Goal: Task Accomplishment & Management: Manage account settings

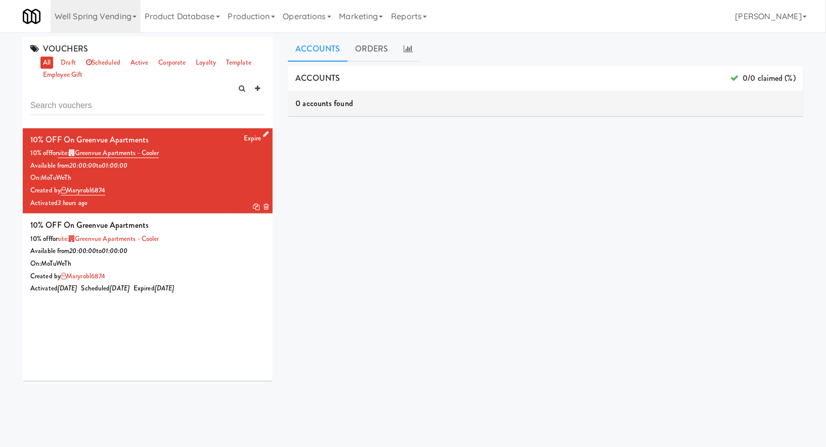
click at [267, 132] on icon at bounding box center [266, 134] width 6 height 7
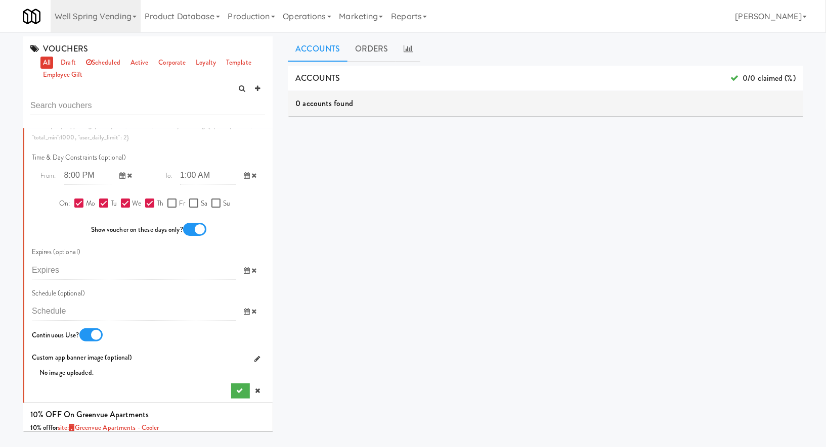
scroll to position [534, 0]
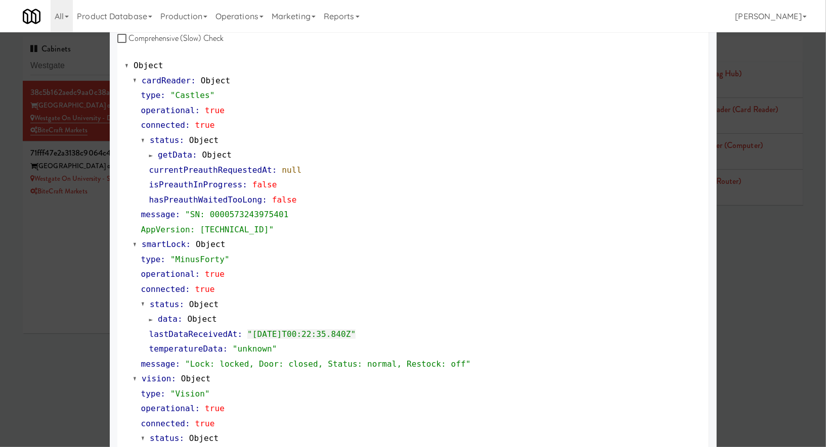
scroll to position [69, 0]
click at [98, 254] on div at bounding box center [413, 223] width 826 height 447
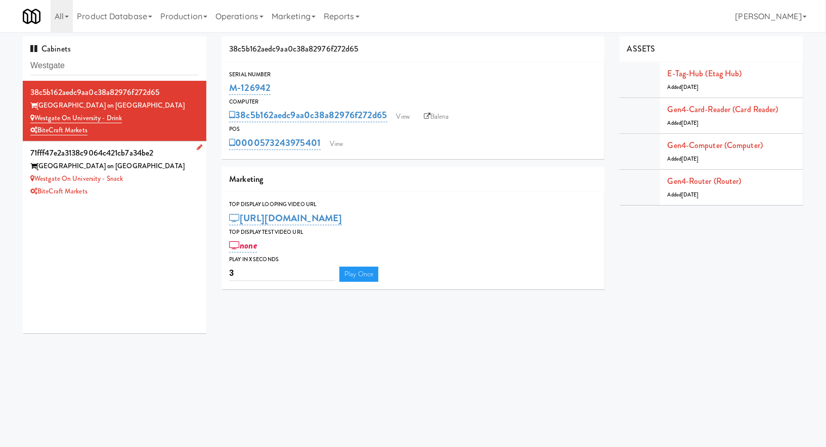
click at [154, 171] on div "[GEOGRAPHIC_DATA] on [GEOGRAPHIC_DATA]" at bounding box center [114, 166] width 168 height 13
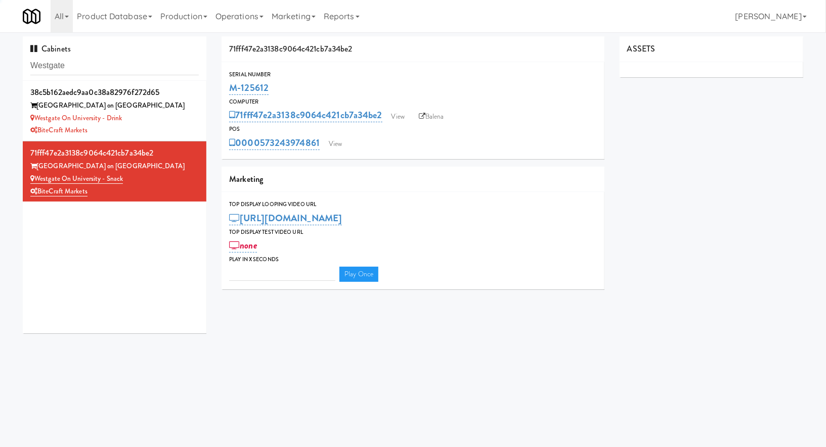
type input "3"
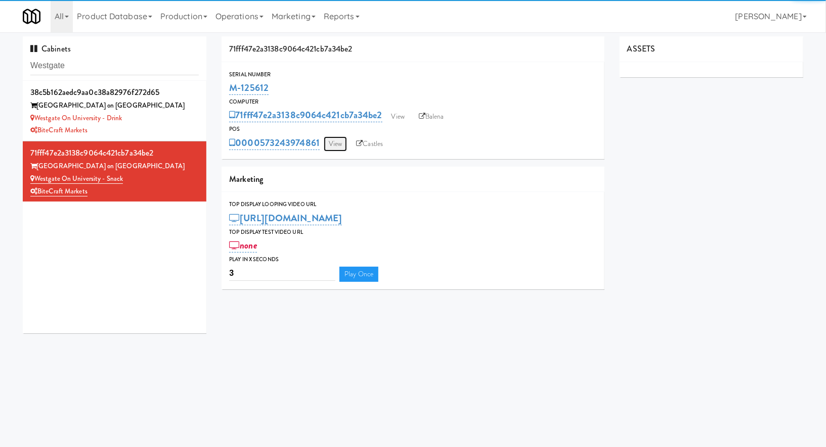
click at [337, 150] on link "View" at bounding box center [335, 144] width 23 height 15
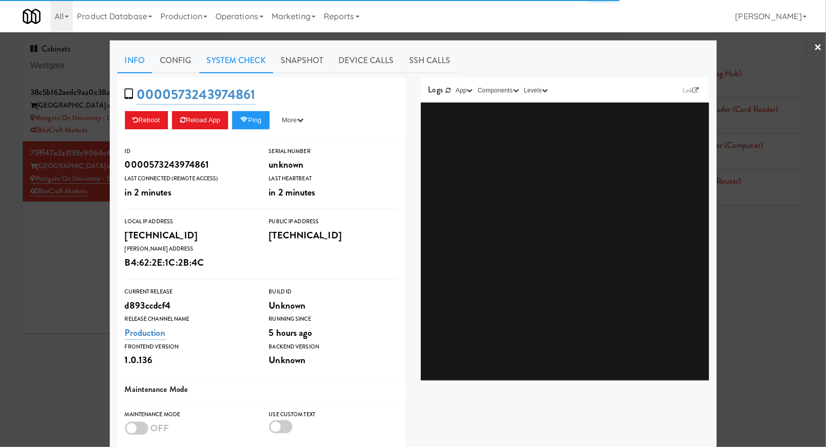
click at [224, 58] on link "System Check" at bounding box center [236, 60] width 74 height 25
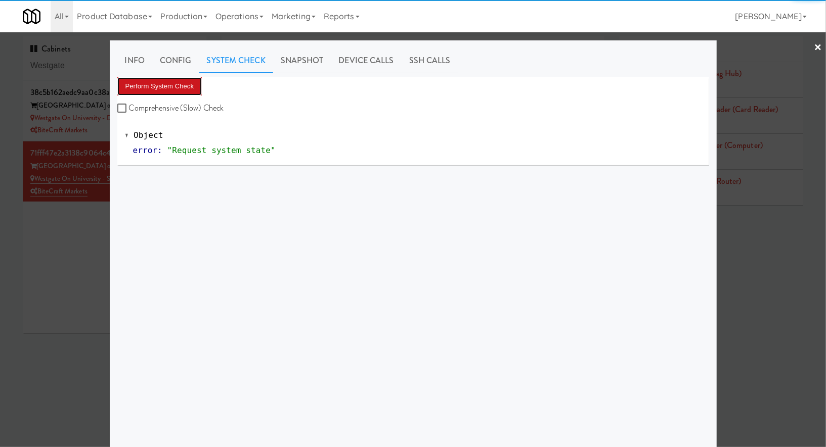
click at [194, 81] on button "Perform System Check" at bounding box center [159, 86] width 85 height 18
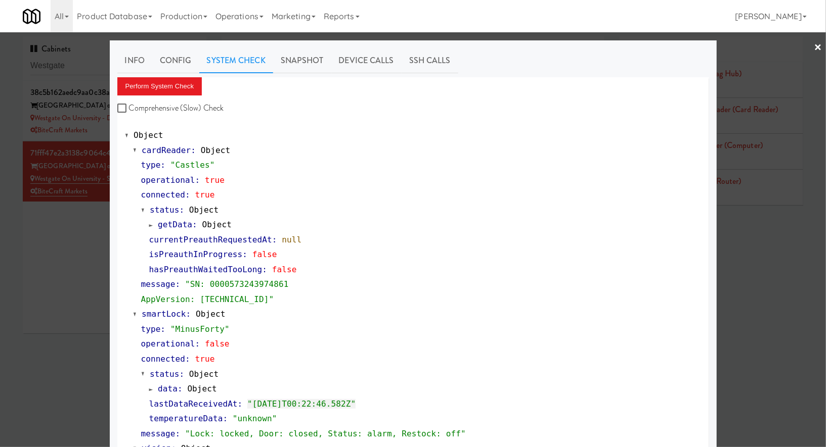
click at [79, 281] on div at bounding box center [413, 223] width 826 height 447
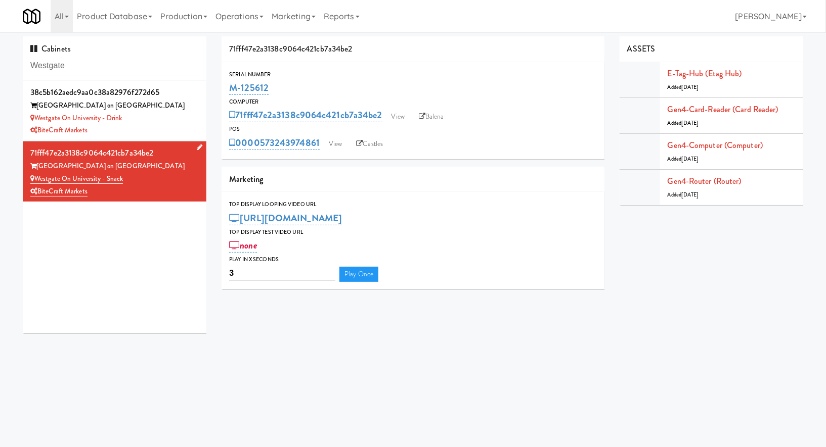
drag, startPoint x: 137, startPoint y: 184, endPoint x: 37, endPoint y: 178, distance: 99.3
click at [37, 178] on div "Westgate on University - Snack" at bounding box center [114, 179] width 168 height 13
copy link "Westgate on University - Snack"
click at [177, 115] on div "Westgate on University - Drink" at bounding box center [114, 118] width 168 height 13
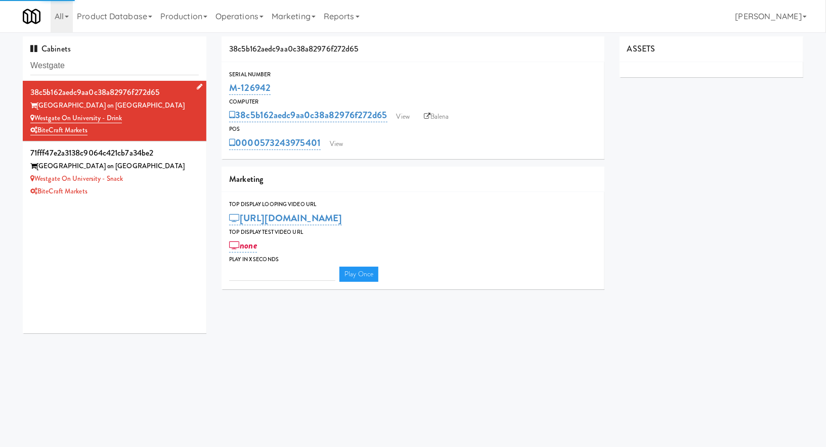
type input "3"
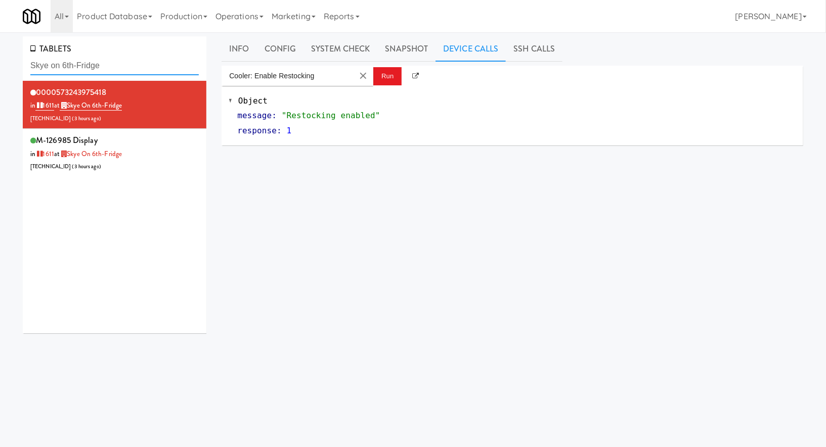
click at [99, 65] on input "Skye on 6th-Fridge" at bounding box center [114, 66] width 168 height 19
paste input "Westgate on University - Snack"
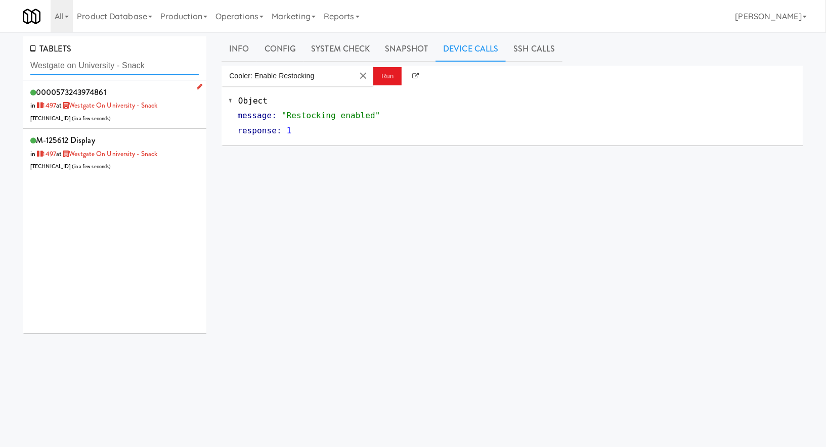
type input "Westgate on University - Snack"
click at [150, 121] on div "0000573243974861 in 1497 at Westgate on University - Snack 162.245.68.132 ( in …" at bounding box center [114, 105] width 168 height 40
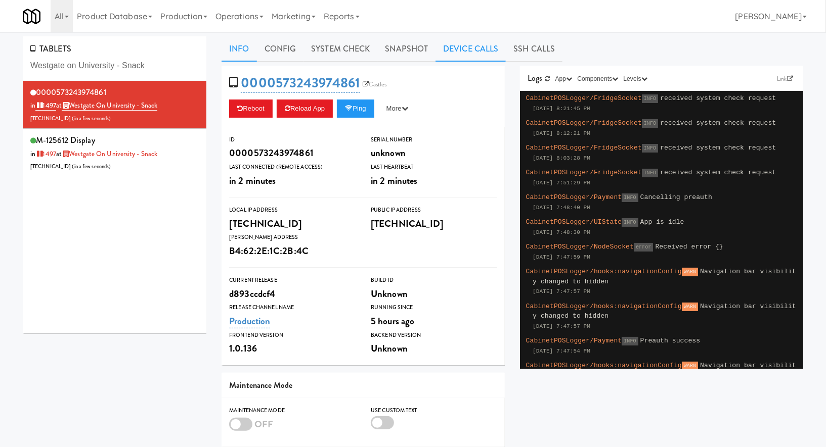
click at [445, 53] on link "Device Calls" at bounding box center [470, 48] width 70 height 25
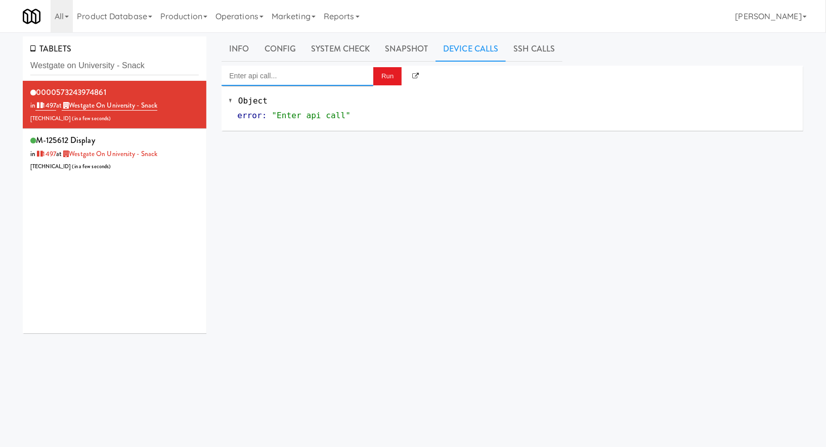
click at [357, 76] on input "Enter api call..." at bounding box center [297, 76] width 152 height 20
click at [349, 96] on div "Cooler: Enable Restocking" at bounding box center [297, 91] width 137 height 13
type input "Cooler: Enable Restocking"
click at [385, 78] on button "Run" at bounding box center [387, 76] width 28 height 18
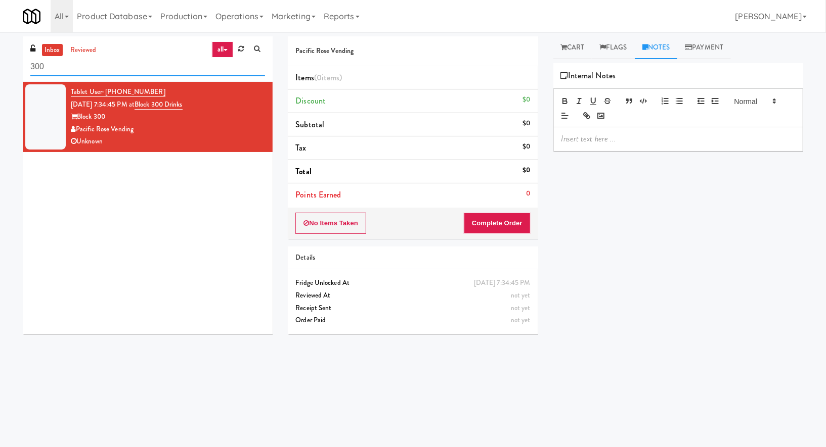
click at [65, 66] on input "300" at bounding box center [147, 67] width 235 height 19
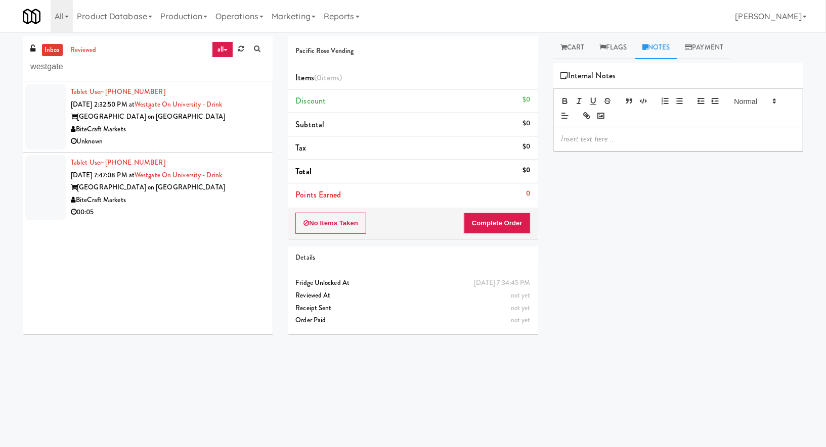
click at [138, 142] on div "Unknown" at bounding box center [168, 141] width 194 height 13
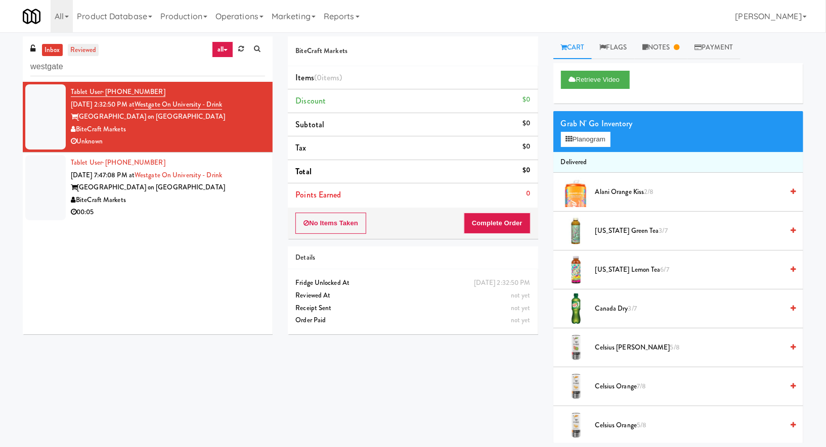
click at [80, 47] on link "reviewed" at bounding box center [83, 50] width 31 height 13
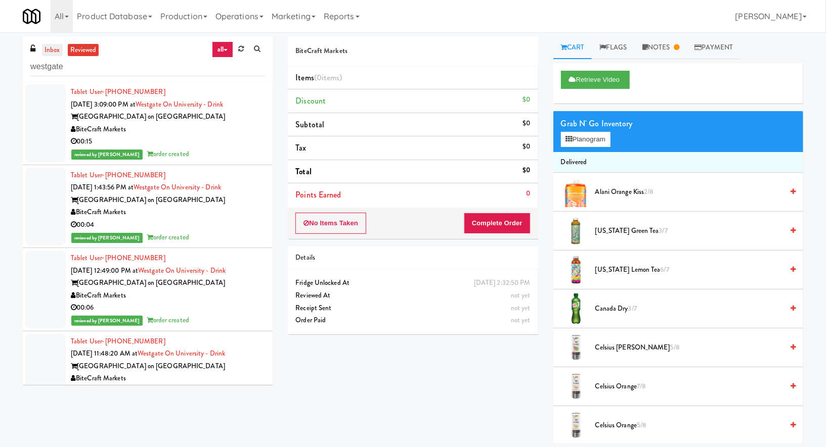
click at [52, 49] on link "inbox" at bounding box center [52, 50] width 21 height 13
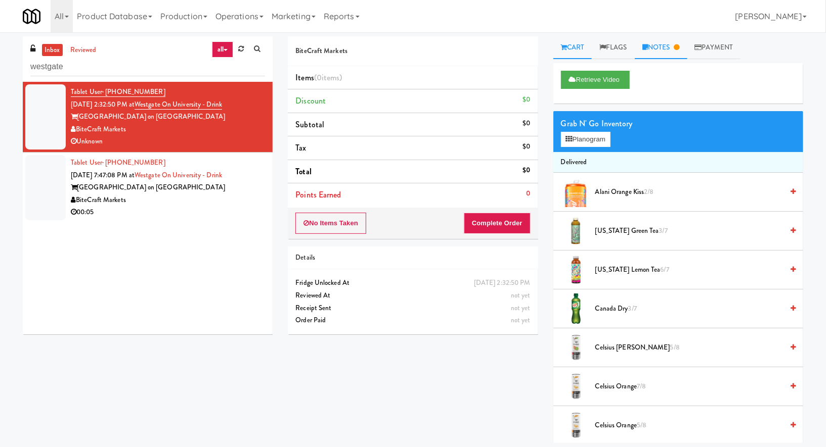
click at [665, 39] on link "Notes" at bounding box center [661, 47] width 53 height 23
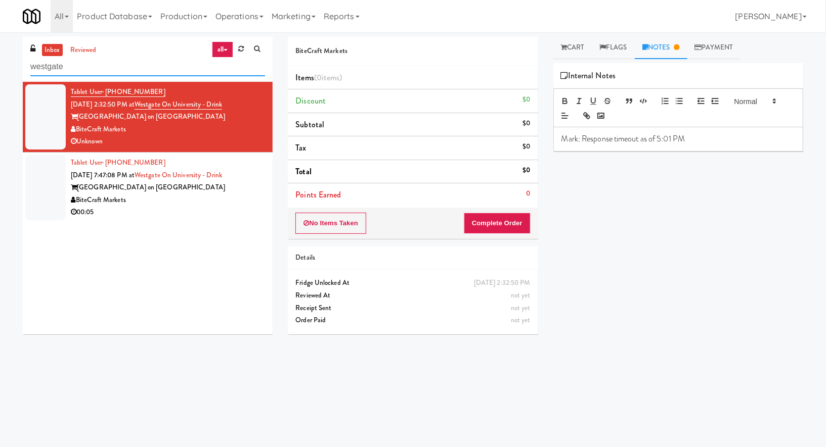
click at [81, 64] on input "westgate" at bounding box center [147, 67] width 235 height 19
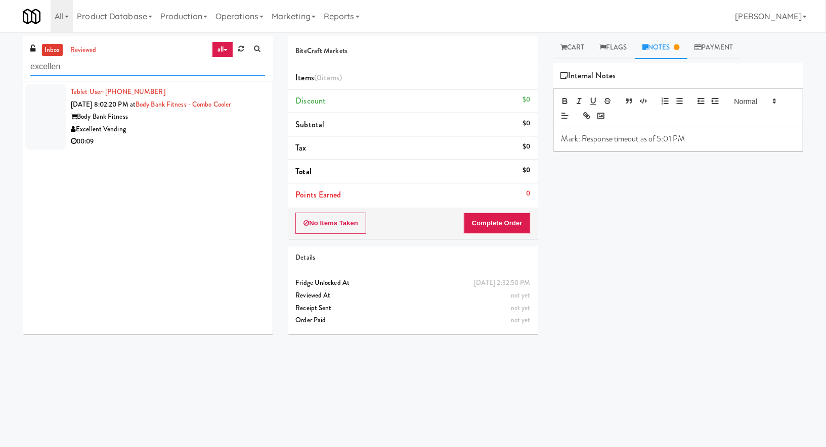
type input "excellen"
click at [145, 128] on div "Excellent Vending" at bounding box center [168, 129] width 194 height 13
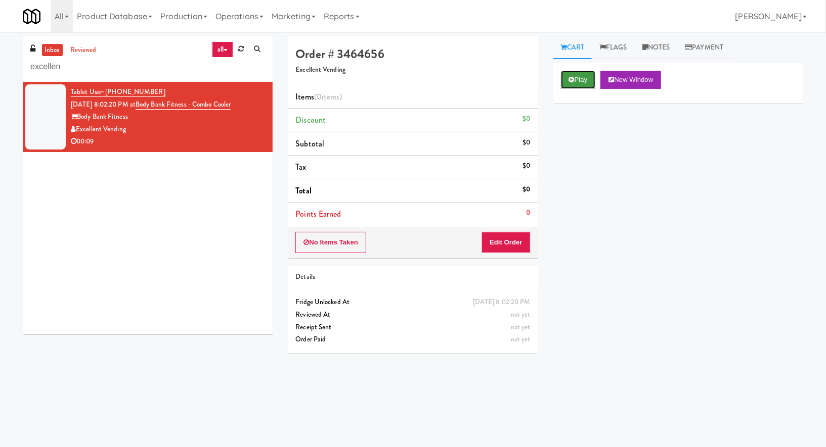
click at [575, 83] on button "Play" at bounding box center [578, 80] width 35 height 18
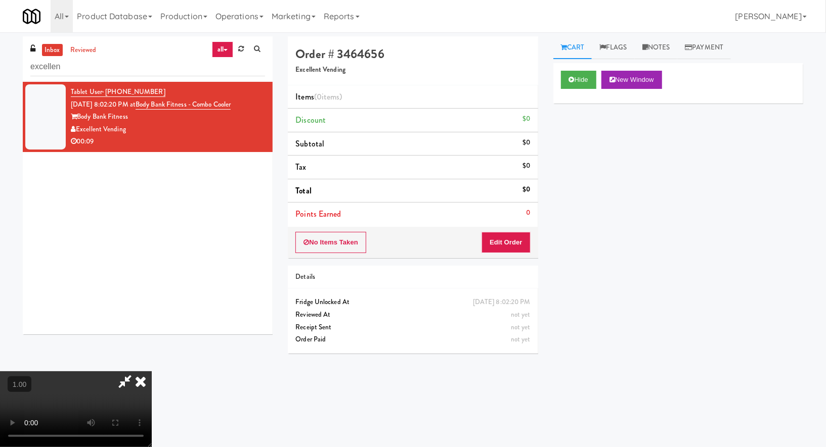
click at [152, 372] on video at bounding box center [76, 410] width 152 height 76
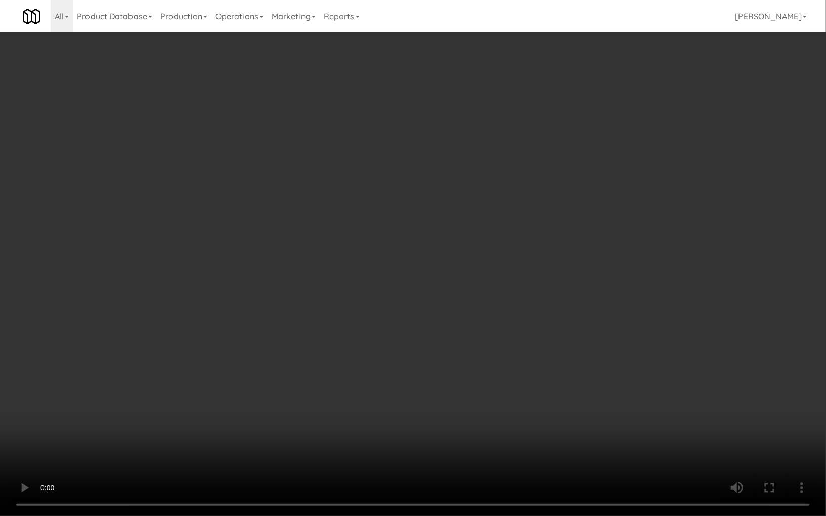
click at [230, 347] on video at bounding box center [413, 258] width 826 height 516
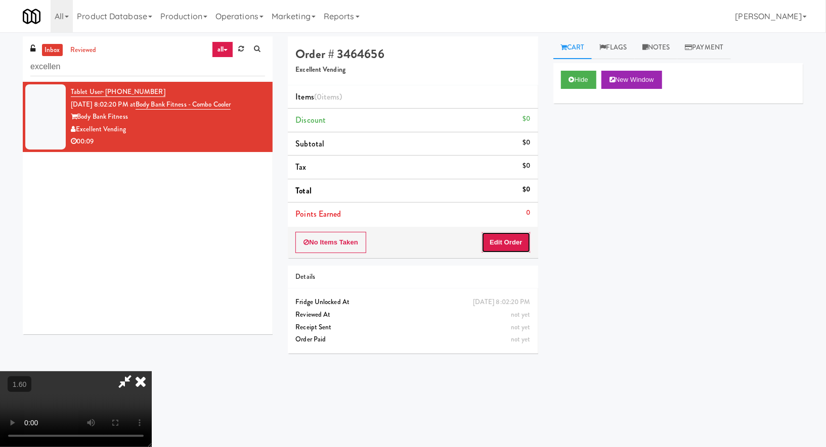
click at [522, 237] on button "Edit Order" at bounding box center [505, 242] width 49 height 21
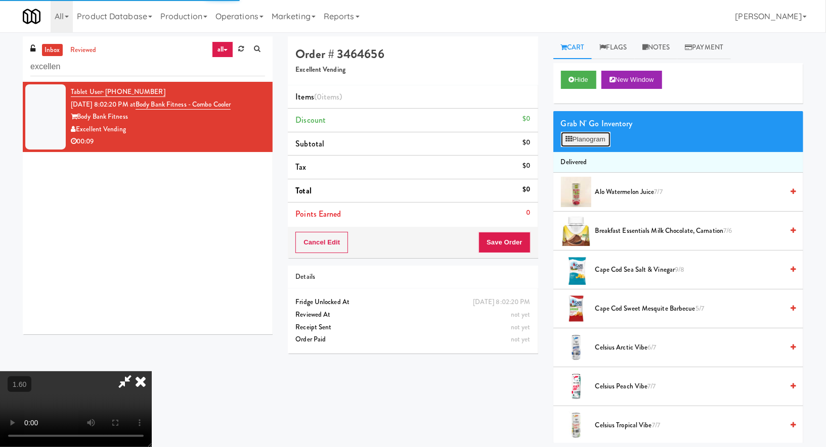
click at [586, 143] on button "Planogram" at bounding box center [586, 139] width 50 height 15
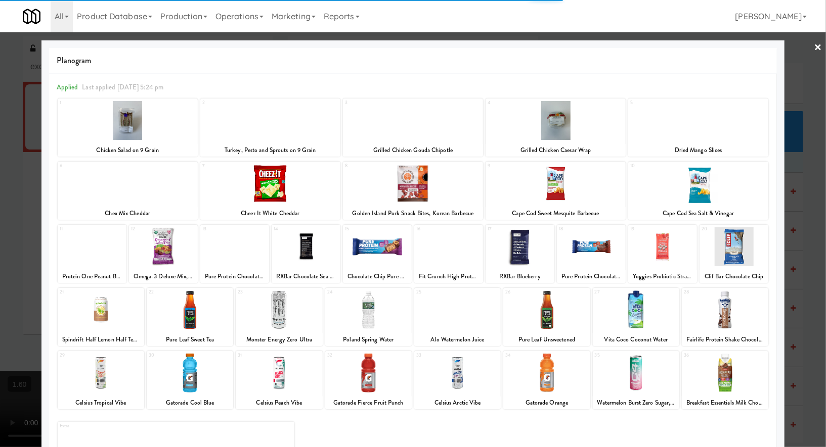
click at [546, 116] on div at bounding box center [555, 120] width 140 height 39
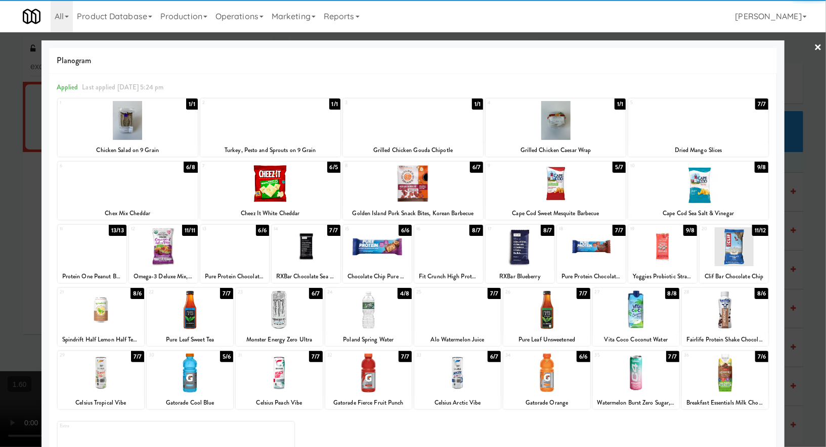
click at [816, 43] on link "×" at bounding box center [817, 47] width 8 height 31
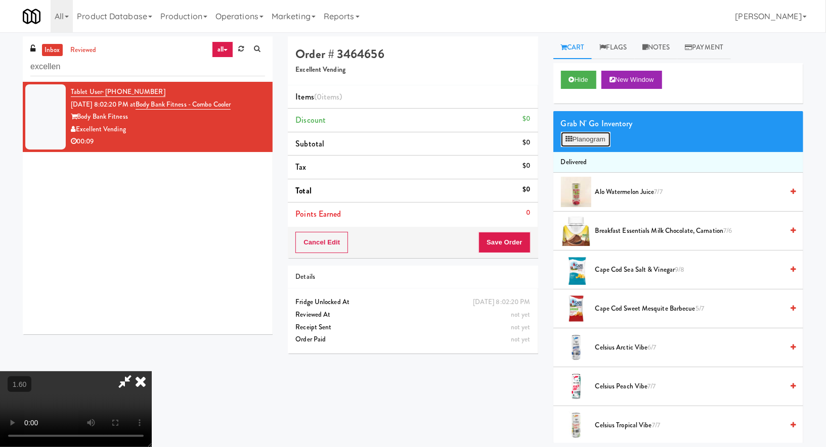
click at [579, 142] on button "Planogram" at bounding box center [586, 139] width 50 height 15
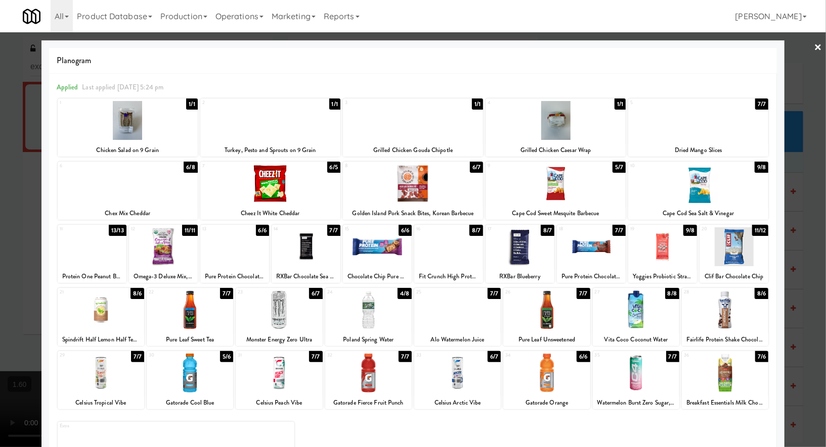
click at [552, 127] on div at bounding box center [555, 120] width 140 height 39
click at [814, 47] on link "×" at bounding box center [817, 47] width 8 height 31
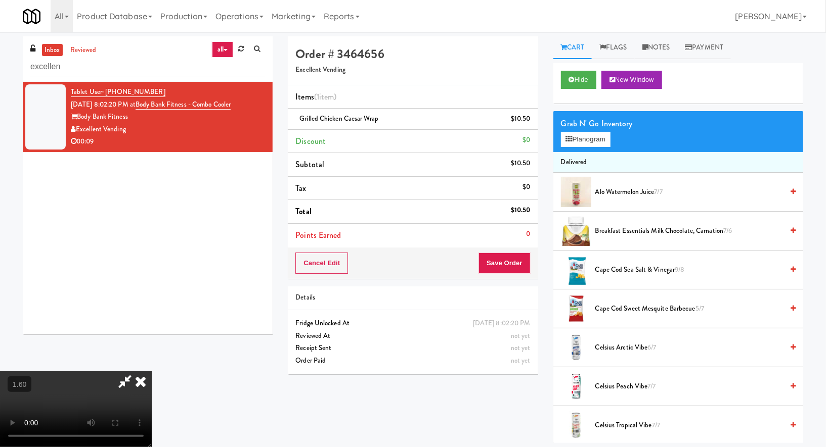
click at [152, 372] on icon at bounding box center [140, 382] width 22 height 20
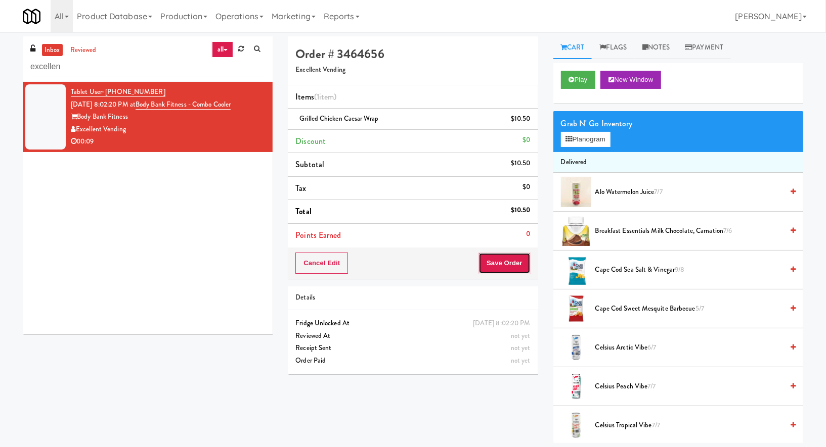
click at [493, 257] on button "Save Order" at bounding box center [504, 263] width 52 height 21
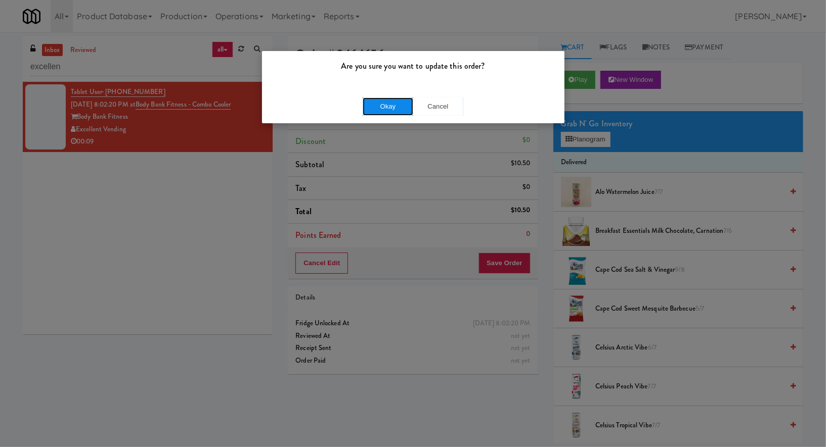
click at [394, 105] on button "Okay" at bounding box center [388, 107] width 51 height 18
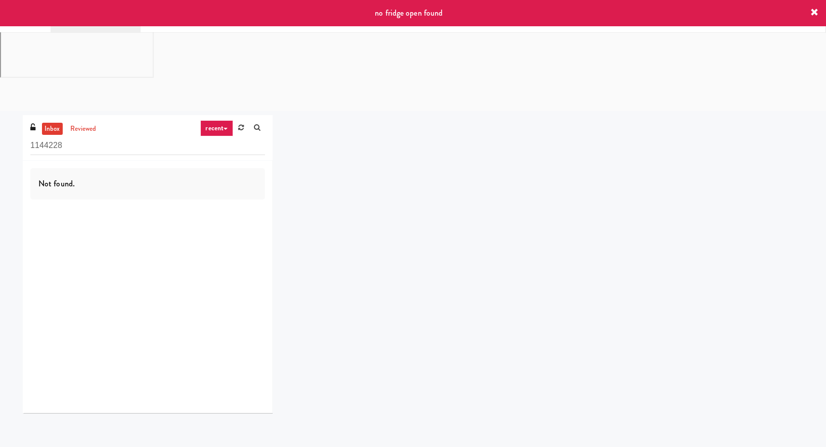
click at [814, 11] on icon at bounding box center [814, 13] width 8 height 8
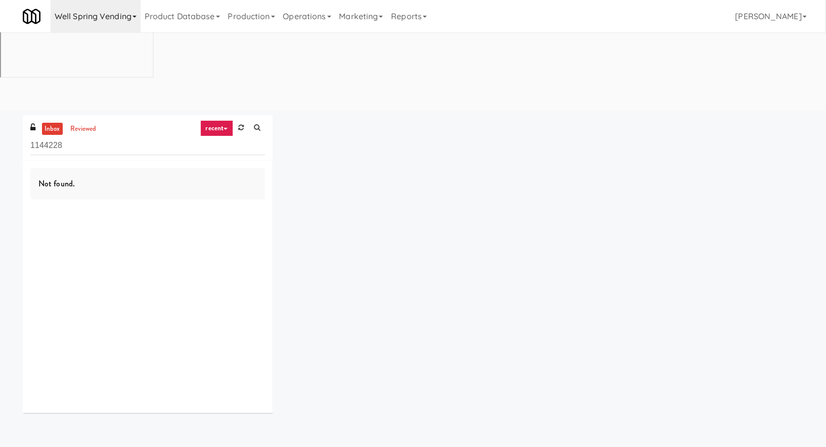
click at [130, 14] on link "Well Spring Vending" at bounding box center [96, 16] width 90 height 32
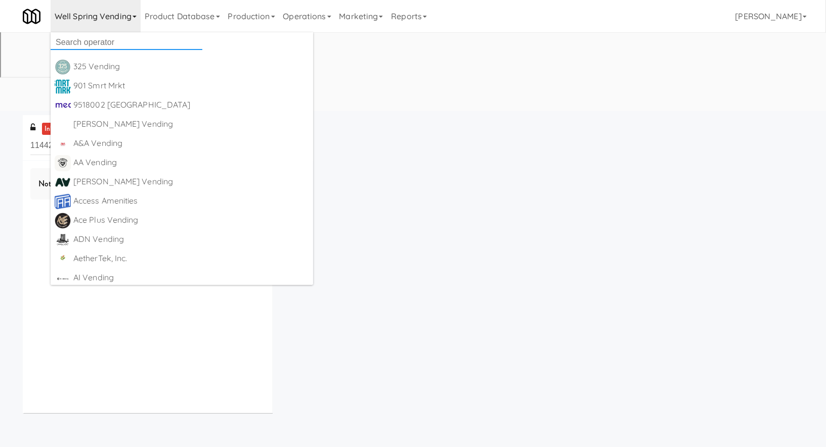
click at [115, 40] on input "text" at bounding box center [127, 42] width 152 height 15
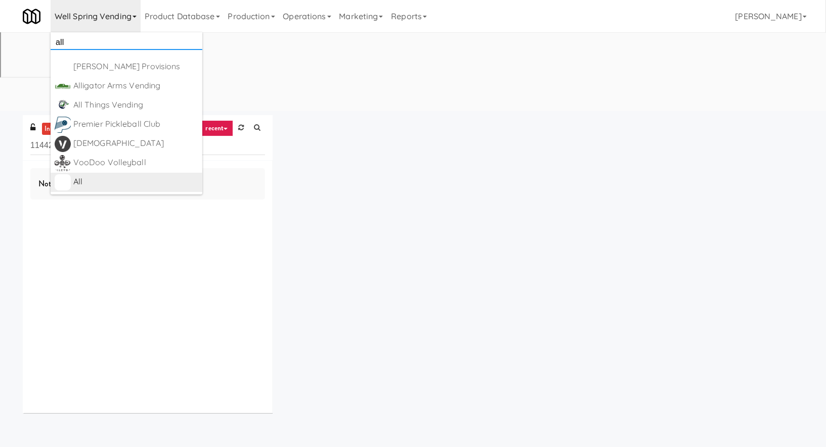
type input "all"
click at [100, 177] on div "All" at bounding box center [135, 181] width 125 height 15
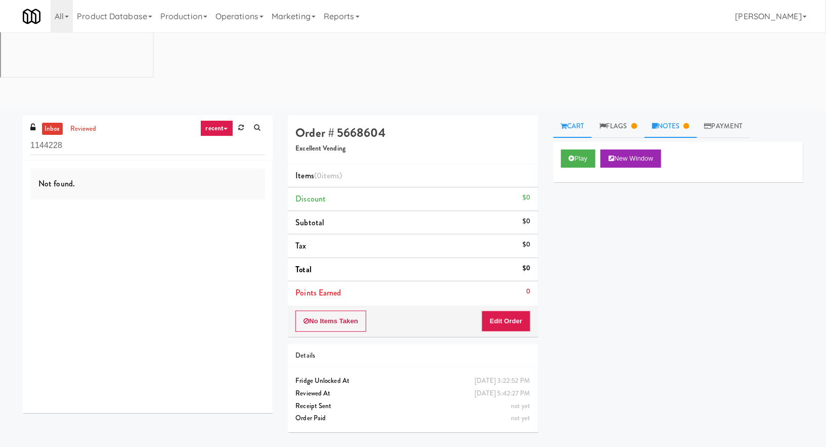
click at [669, 115] on link "Notes" at bounding box center [670, 126] width 53 height 23
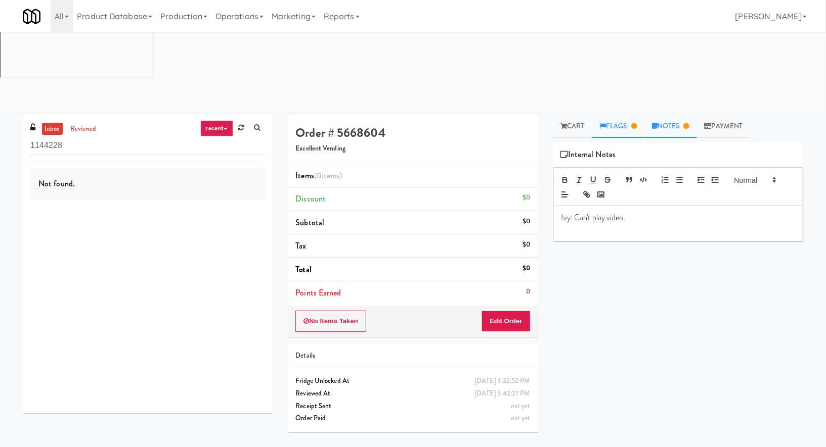
click at [626, 115] on link "Flags" at bounding box center [618, 126] width 53 height 23
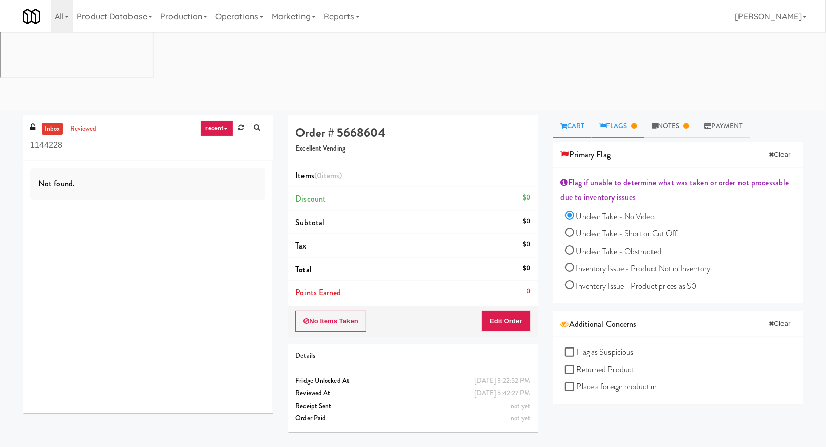
click at [579, 115] on link "Cart" at bounding box center [572, 126] width 39 height 23
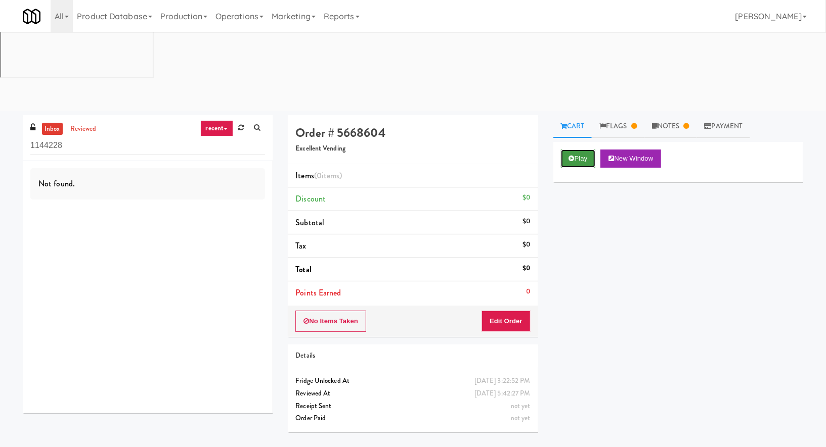
click at [573, 155] on icon at bounding box center [572, 158] width 6 height 7
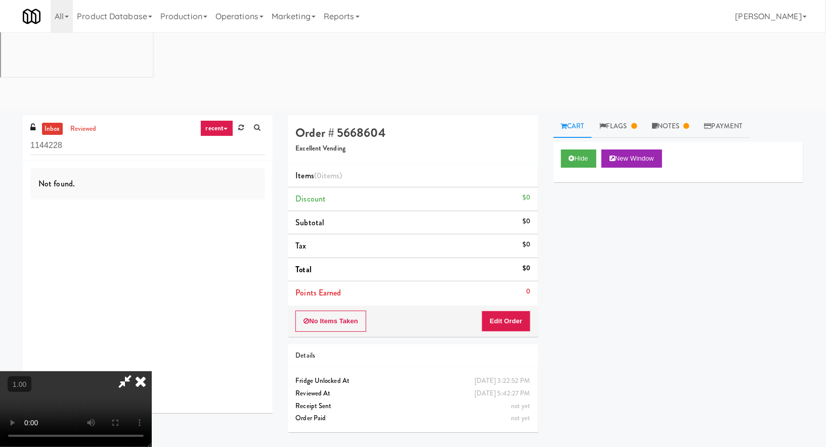
click at [145, 375] on icon at bounding box center [140, 382] width 22 height 20
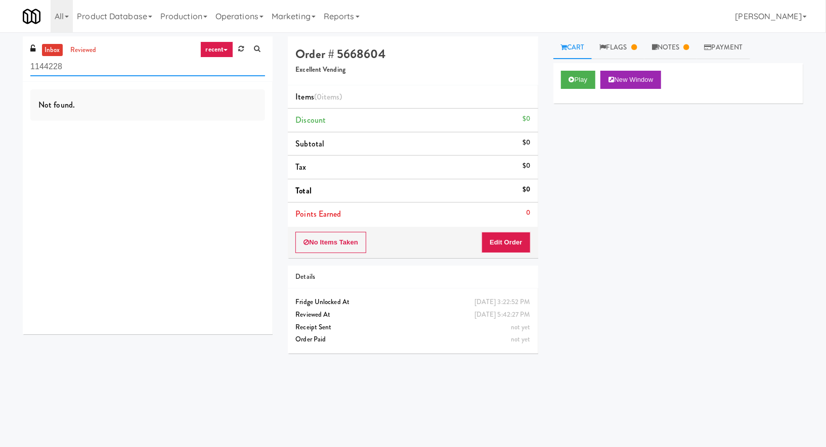
click at [120, 68] on input "1144228" at bounding box center [147, 67] width 235 height 19
type input "w"
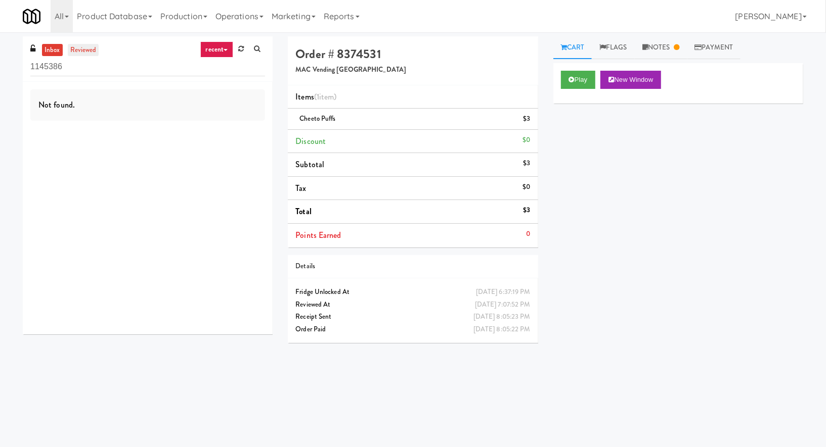
click at [89, 48] on link "reviewed" at bounding box center [83, 50] width 31 height 13
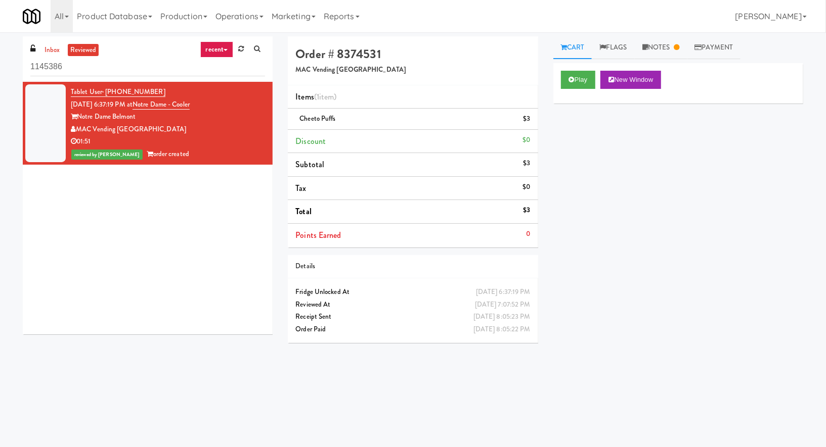
drag, startPoint x: 168, startPoint y: 91, endPoint x: 107, endPoint y: 91, distance: 61.7
click at [107, 91] on div "Tablet User · (650) 431-9704 Oct 6, 2025 6:37:19 PM at Notre Dame - Cooler Notr…" at bounding box center [168, 123] width 194 height 75
copy span "650) 431-9704"
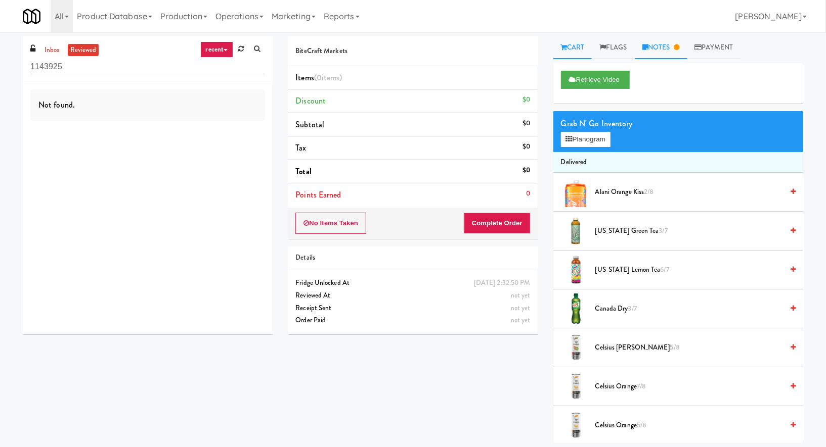
click at [679, 41] on link "Notes" at bounding box center [661, 47] width 53 height 23
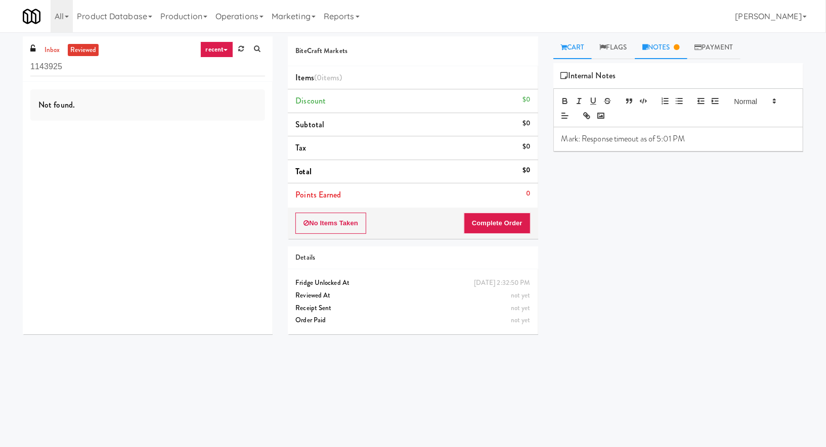
click at [568, 50] on link "Cart" at bounding box center [572, 47] width 39 height 23
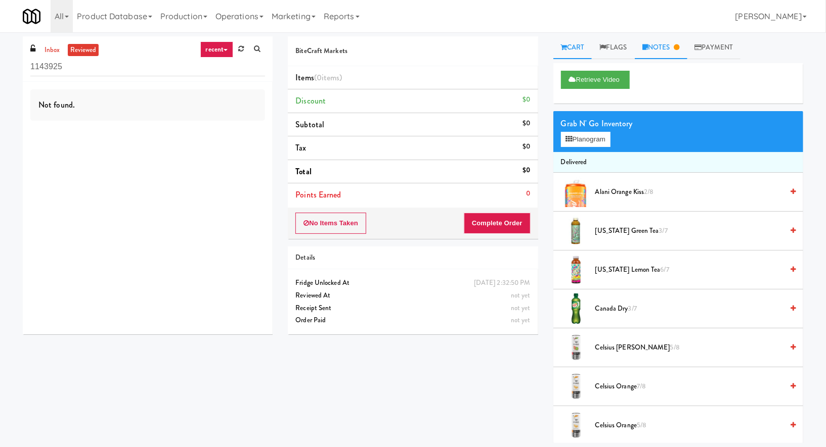
click at [663, 55] on link "Notes" at bounding box center [661, 47] width 53 height 23
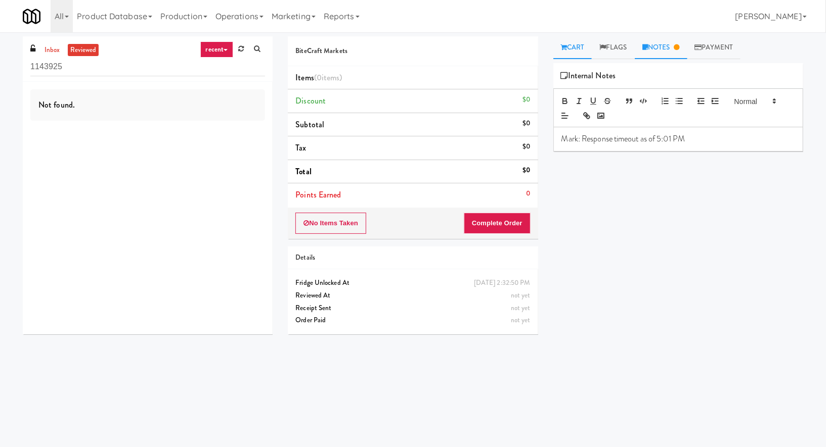
click at [577, 46] on link "Cart" at bounding box center [572, 47] width 39 height 23
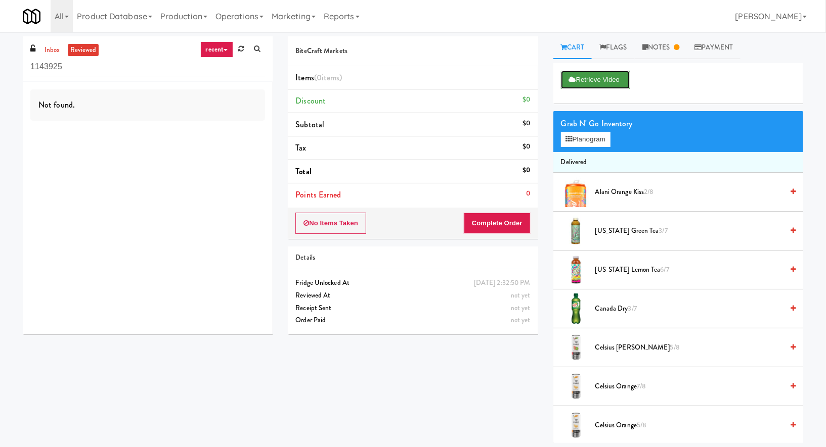
click at [590, 79] on button "Retrieve Video" at bounding box center [595, 80] width 69 height 18
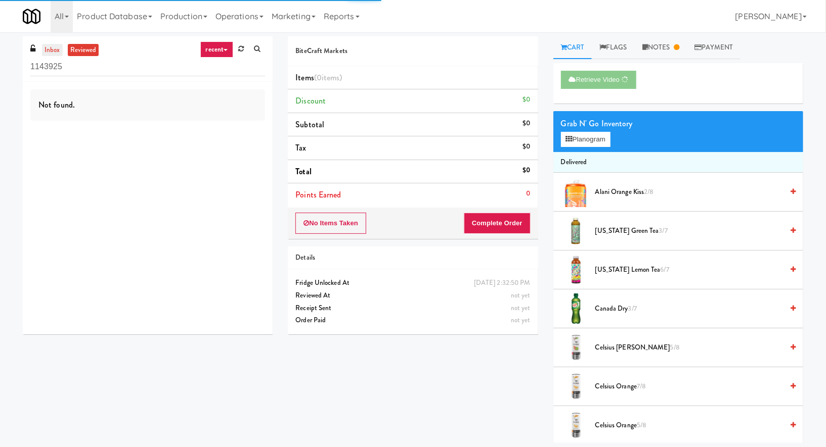
click at [57, 48] on link "inbox" at bounding box center [52, 50] width 21 height 13
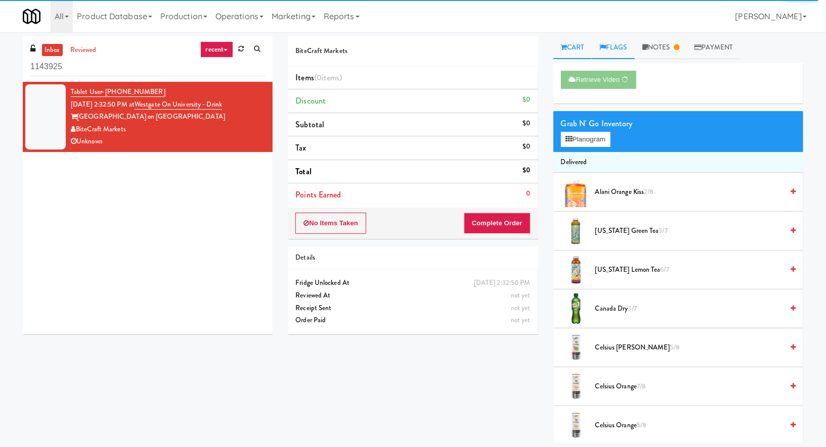
click at [613, 53] on link "Flags" at bounding box center [613, 47] width 43 height 23
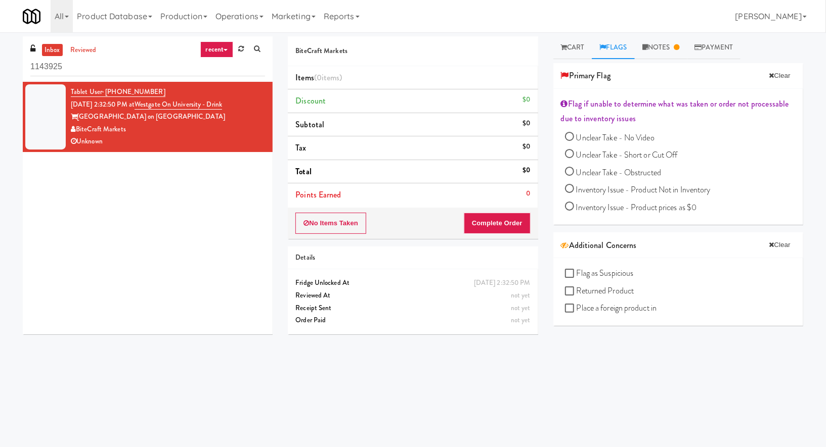
click at [591, 157] on span "Unclear Take - Short or Cut Off" at bounding box center [627, 155] width 102 height 12
click at [574, 157] on input "Unclear Take - Short or Cut Off" at bounding box center [569, 155] width 9 height 9
radio input "true"
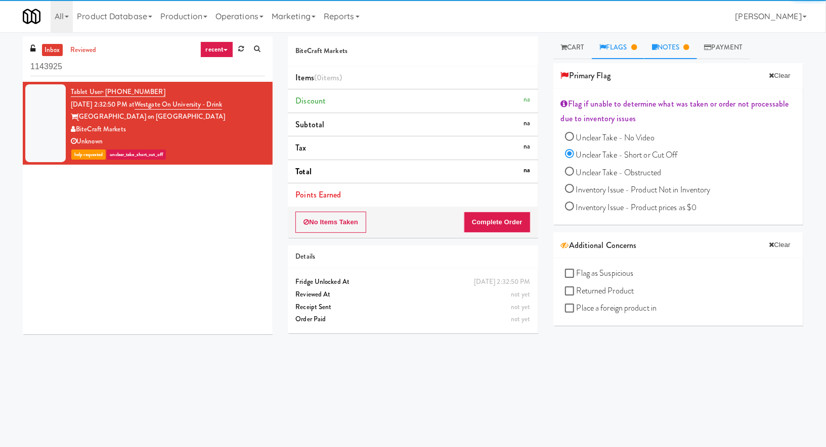
click at [685, 48] on link "Notes" at bounding box center [670, 47] width 53 height 23
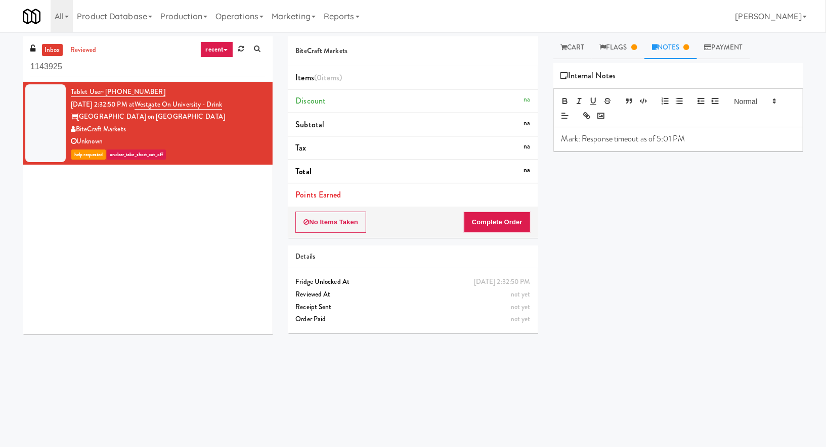
click at [710, 143] on p "Mark: Response timeout as of 5:01 PM" at bounding box center [678, 138] width 234 height 11
click at [686, 222] on div "Retrieve Video Grab N' Go Inventory Planogram Delivered Alani Orange Kiss 2/8 A…" at bounding box center [678, 252] width 250 height 379
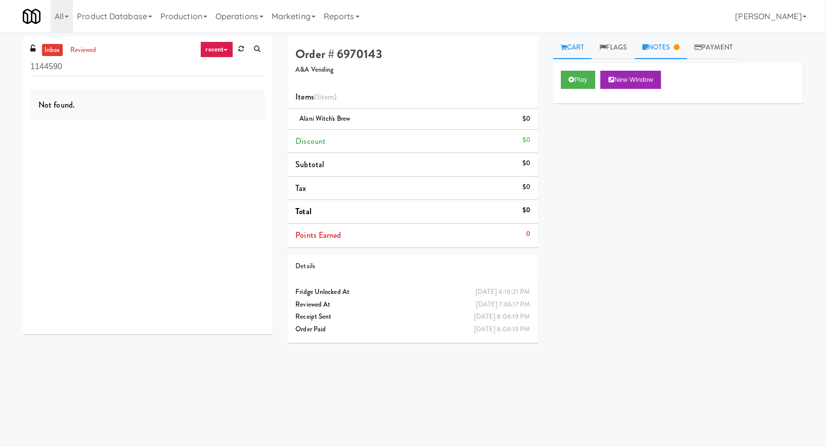
click at [644, 51] on link "Notes" at bounding box center [661, 47] width 53 height 23
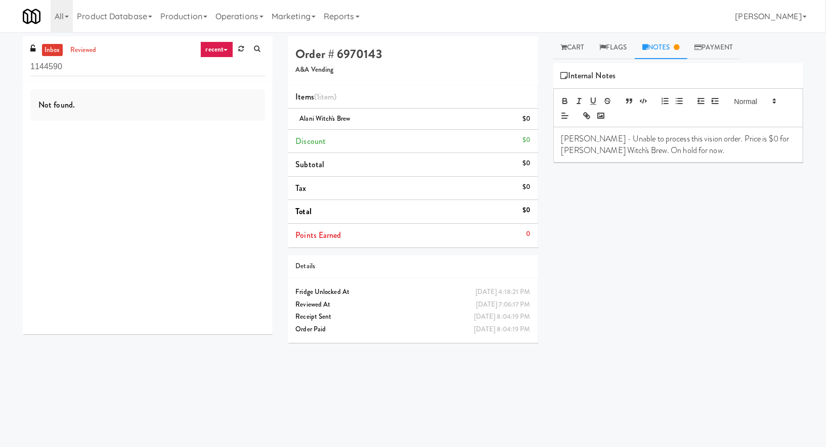
click at [451, 116] on div "Alani Witch's Brew $0" at bounding box center [412, 119] width 235 height 13
click at [87, 47] on link "reviewed" at bounding box center [83, 50] width 31 height 13
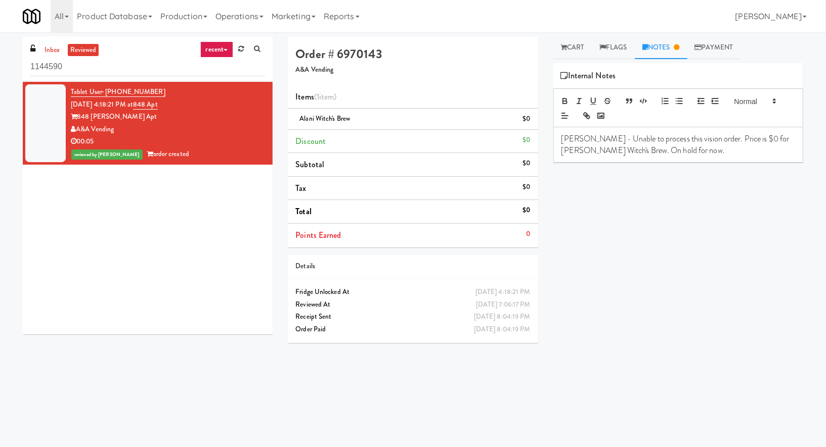
click at [202, 184] on div "Tablet User · (945) 998-8074 Oct 6, 2025 4:18:21 PM at 848 Apt 848 Mitchell Apt…" at bounding box center [148, 208] width 250 height 253
click at [652, 44] on link "Notes" at bounding box center [661, 47] width 53 height 23
click at [657, 49] on link "Notes" at bounding box center [661, 47] width 53 height 23
click at [682, 161] on div "Erick - Unable to process this vision order. Price is $0 for Alani Witch's Brew…" at bounding box center [678, 144] width 249 height 35
click at [648, 51] on link "Notes" at bounding box center [661, 47] width 53 height 23
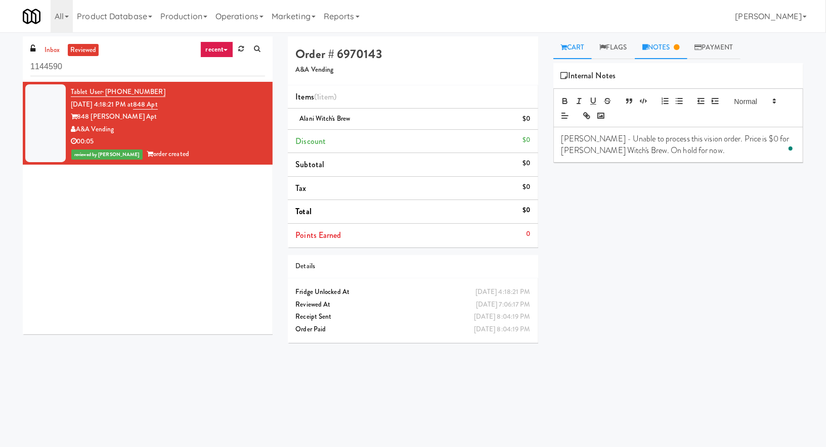
click at [570, 50] on link "Cart" at bounding box center [572, 47] width 39 height 23
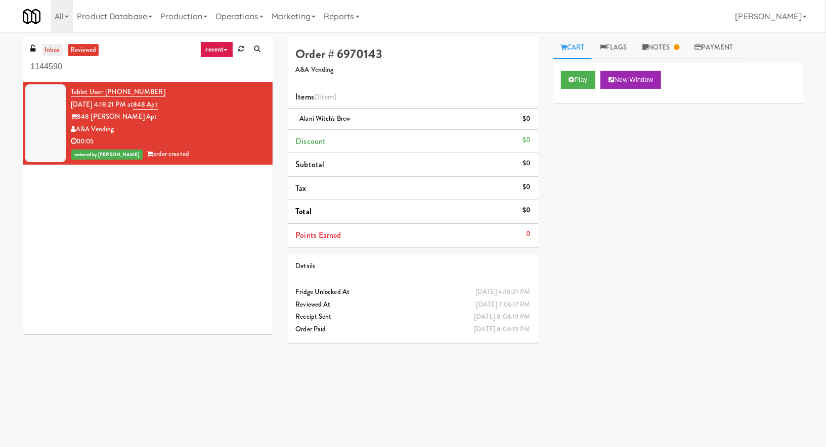
click at [52, 47] on link "inbox" at bounding box center [52, 50] width 21 height 13
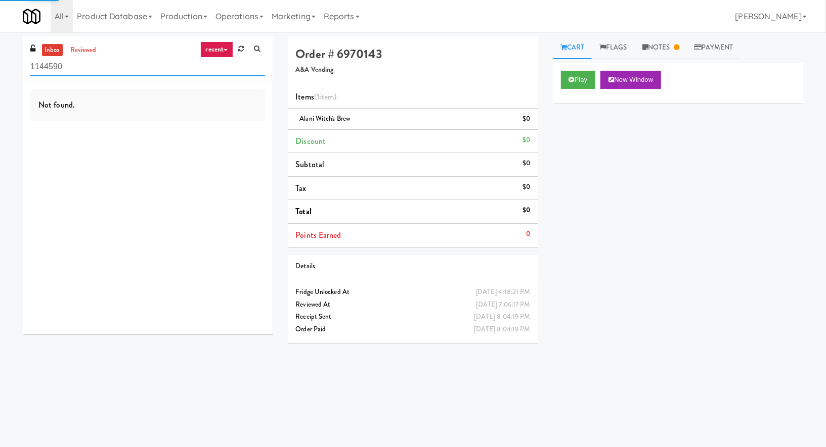
click at [53, 63] on input "1144590" at bounding box center [147, 67] width 235 height 19
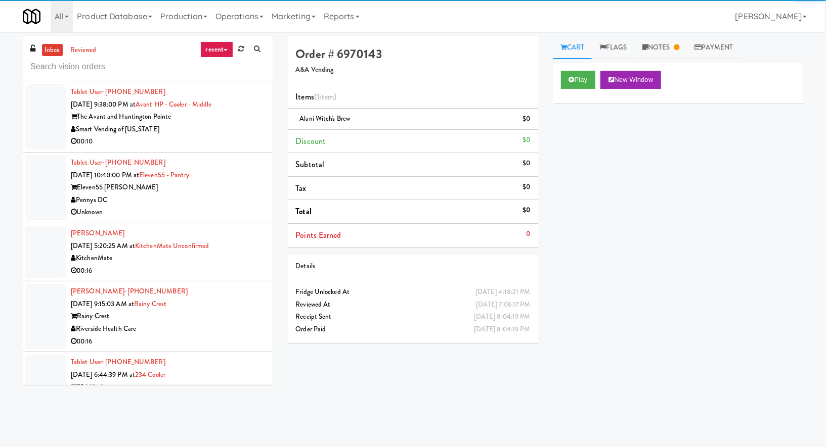
click at [219, 118] on div "The Avant and Huntington Pointe" at bounding box center [168, 117] width 194 height 13
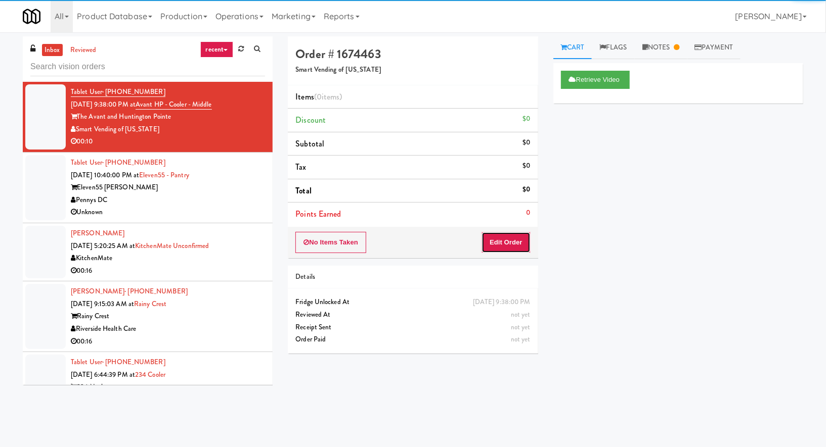
click at [509, 243] on button "Edit Order" at bounding box center [505, 242] width 49 height 21
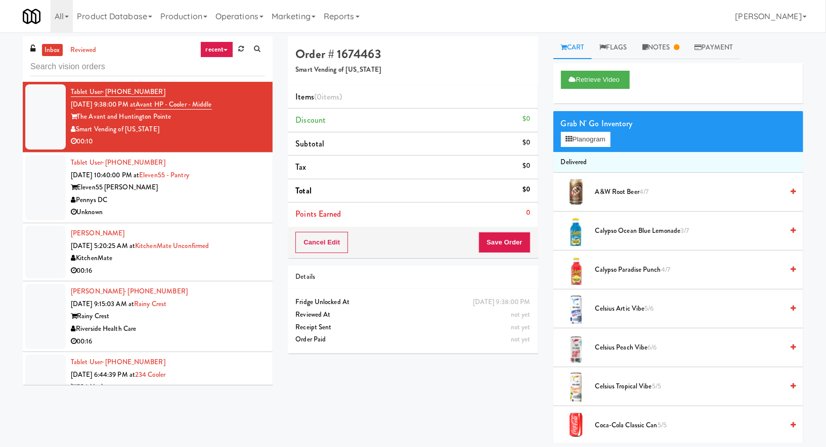
click at [598, 127] on div "Grab N' Go Inventory" at bounding box center [678, 123] width 235 height 15
copy div "Grab N' Go Inventory Planogram"
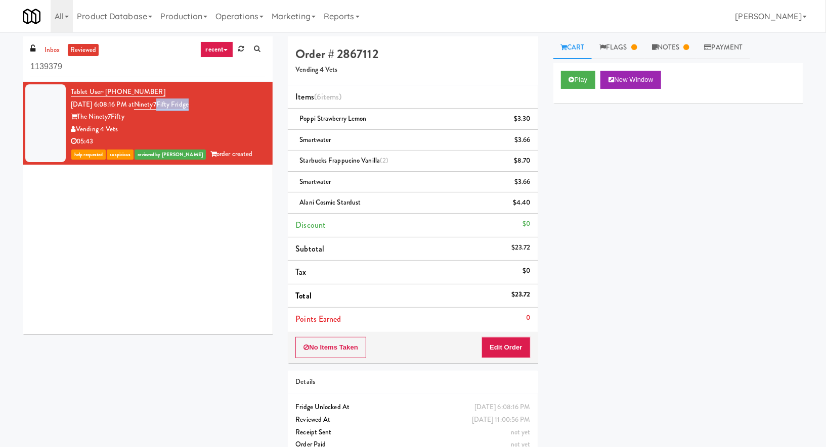
drag, startPoint x: 209, startPoint y: 105, endPoint x: 171, endPoint y: 105, distance: 38.4
click at [171, 105] on div "Tablet User · (708) 310-9775 Oct 5, 2025 6:08:16 PM at Ninety7Fifty Fridge The …" at bounding box center [168, 123] width 194 height 75
click at [168, 120] on div "The Ninety7Fifty" at bounding box center [168, 117] width 194 height 13
click at [137, 114] on div "The Ninety7Fifty" at bounding box center [168, 117] width 194 height 13
drag, startPoint x: 160, startPoint y: 92, endPoint x: 105, endPoint y: 92, distance: 55.6
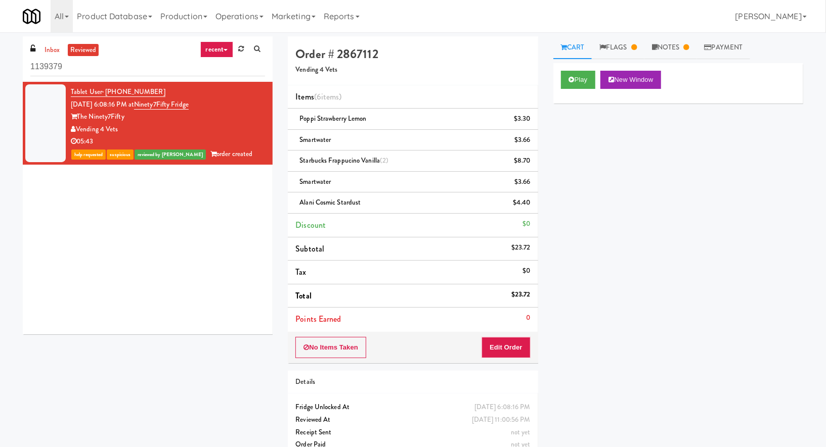
click at [105, 92] on div "Tablet User · (708) 310-9775 Oct 5, 2025 6:08:16 PM at Ninety7Fifty Fridge The …" at bounding box center [168, 123] width 194 height 75
copy span "(708) 310-9775"
